Goal: Information Seeking & Learning: Learn about a topic

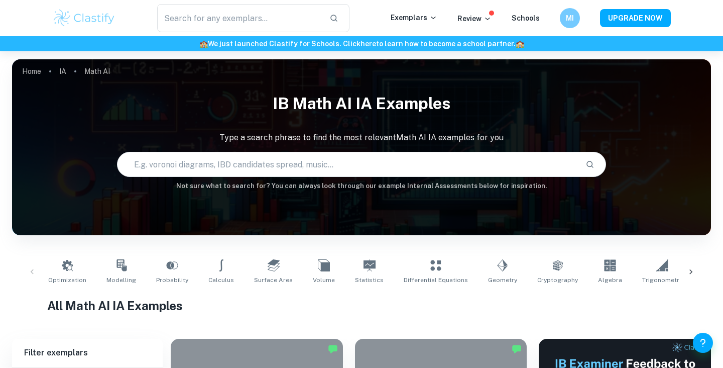
click at [26, 271] on div "Optimization Modelling Probability Calculus Surface Area Volume Statistics Diff…" at bounding box center [361, 271] width 683 height 33
click at [35, 272] on div "Optimization Modelling Probability Calculus Surface Area Volume Statistics Diff…" at bounding box center [361, 271] width 683 height 33
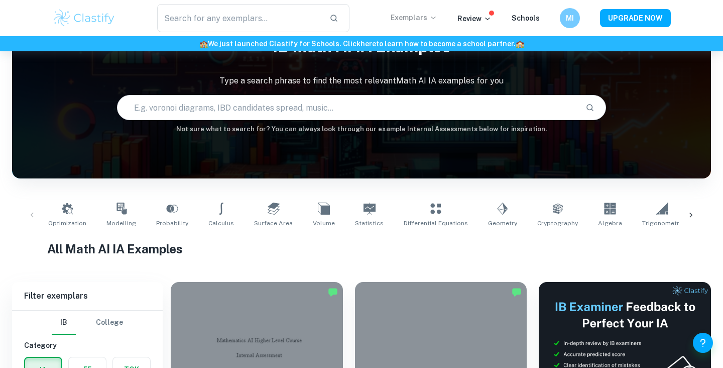
click at [417, 22] on p "Exemplars" at bounding box center [414, 17] width 47 height 11
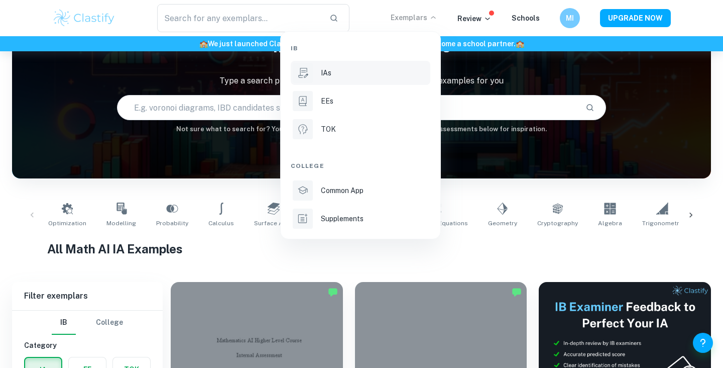
click at [323, 77] on p "IAs" at bounding box center [326, 72] width 11 height 11
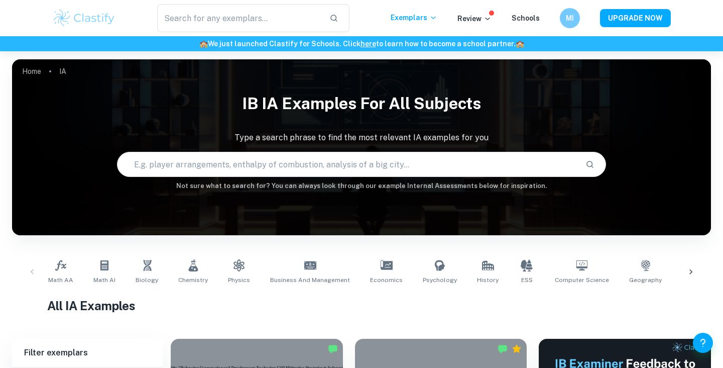
scroll to position [26, 0]
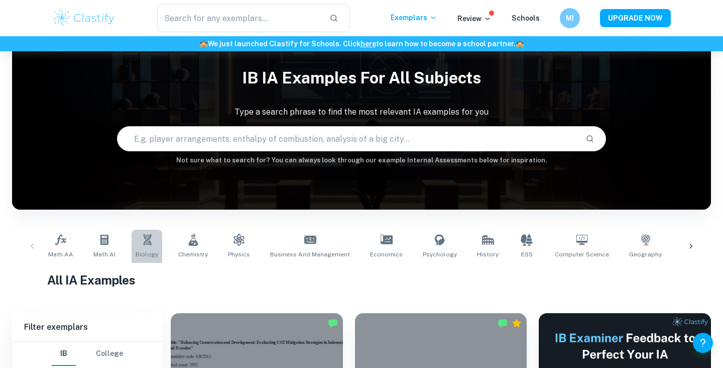
click at [138, 244] on link "Biology" at bounding box center [147, 246] width 31 height 33
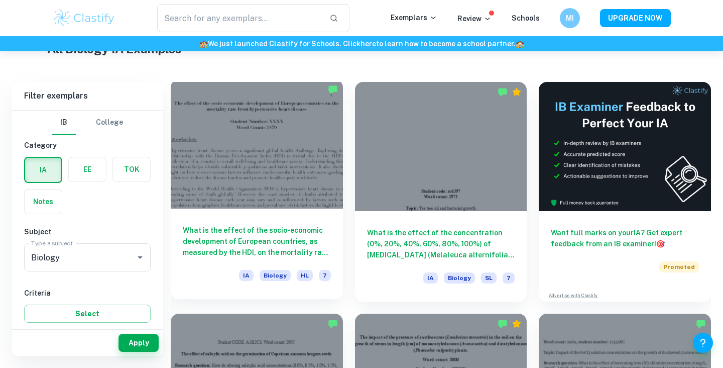
scroll to position [268, 0]
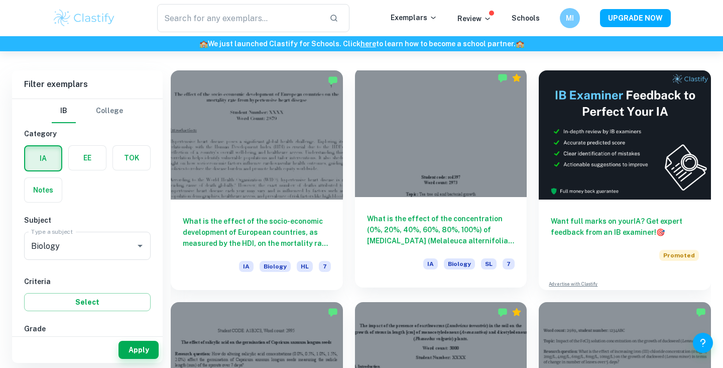
click at [411, 220] on h6 "What is the effect of the concentration (0%, 20%, 40%, 60%, 80%, 100%) of [MEDI…" at bounding box center [441, 229] width 148 height 33
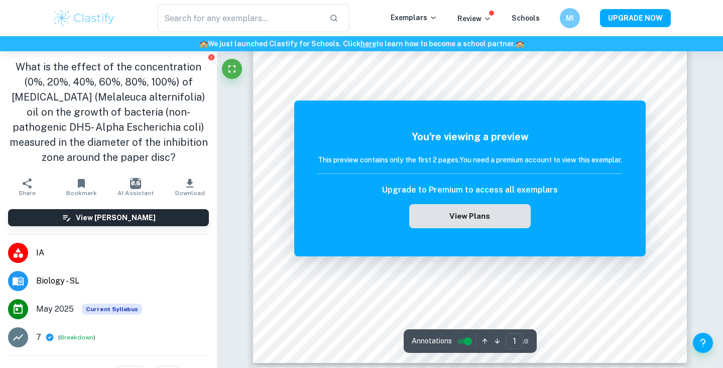
scroll to position [321, 0]
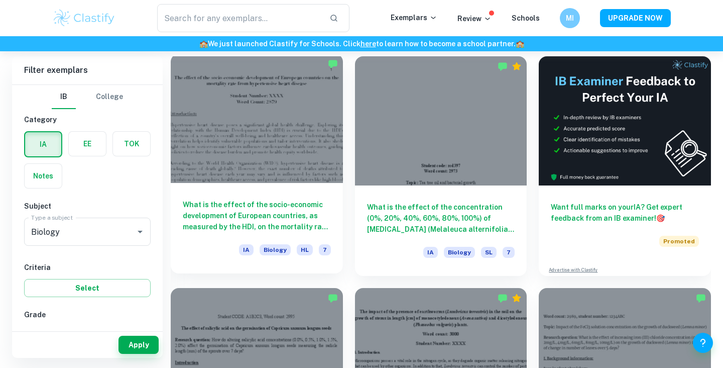
scroll to position [283, 0]
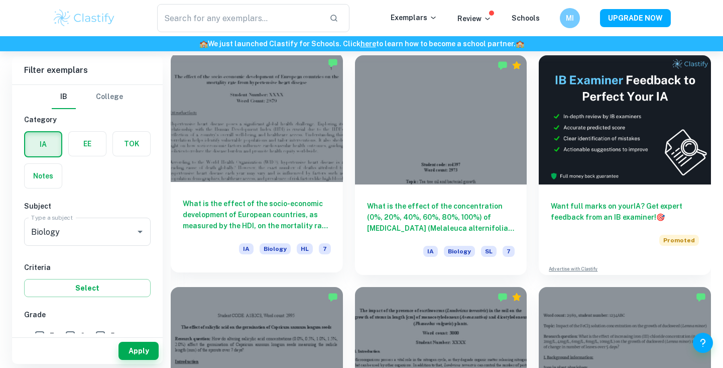
click at [299, 196] on div "What is the effect of the socio-economic development of European countries, as …" at bounding box center [257, 227] width 172 height 90
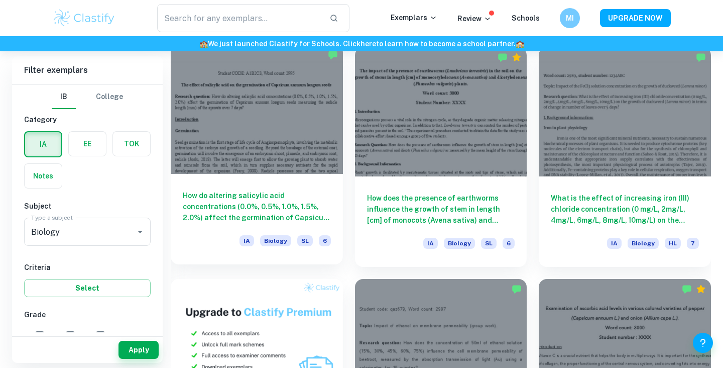
click at [276, 210] on h6 "How do altering salicylic acid concentrations (0.0%, 0.5%, 1.0%, 1.5%, 2.0%) af…" at bounding box center [257, 206] width 148 height 33
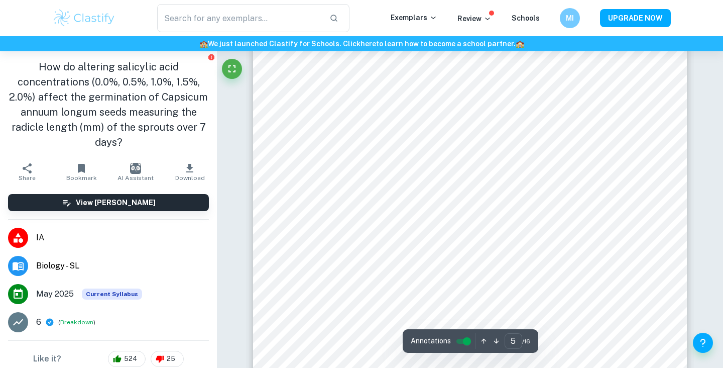
scroll to position [2882, 0]
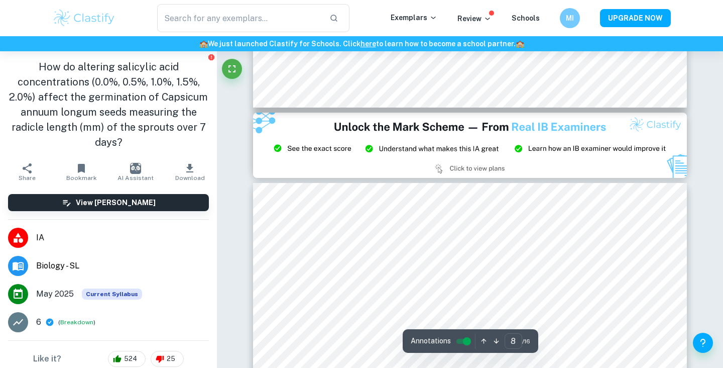
type input "9"
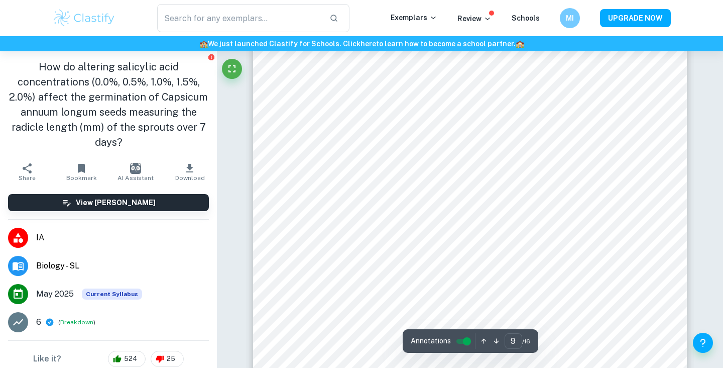
scroll to position [5193, 0]
